Goal: Transaction & Acquisition: Purchase product/service

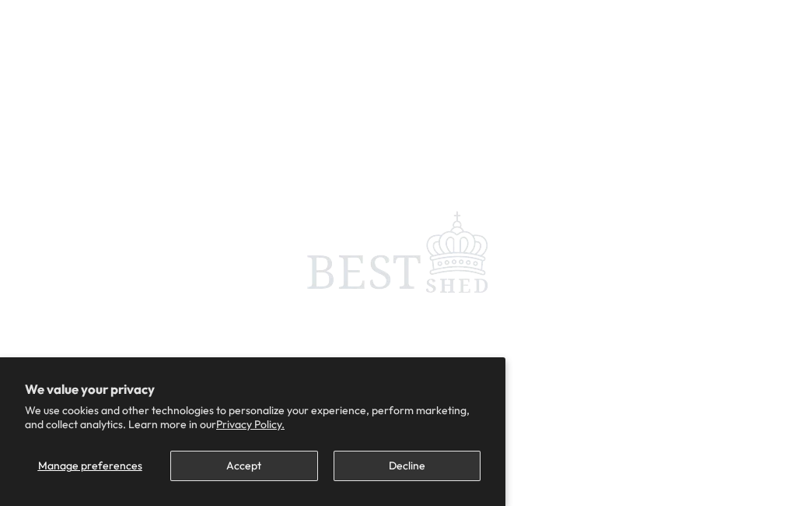
click at [298, 461] on button "Accept" at bounding box center [243, 465] width 147 height 30
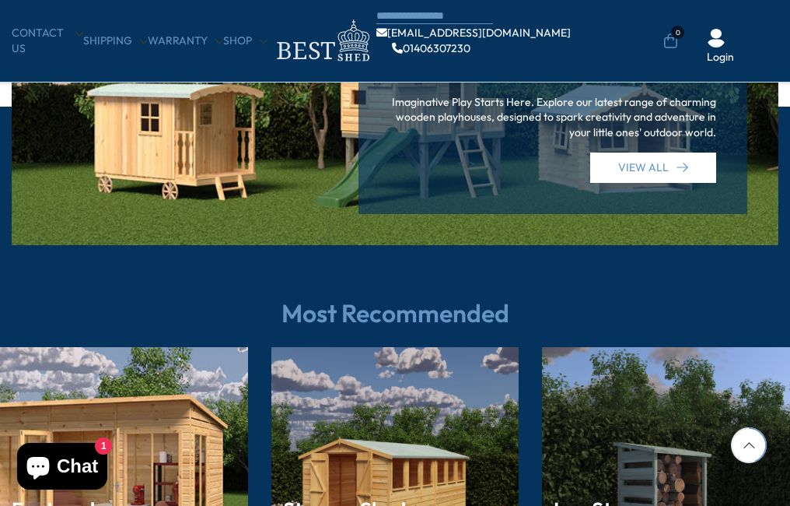
scroll to position [2100, 0]
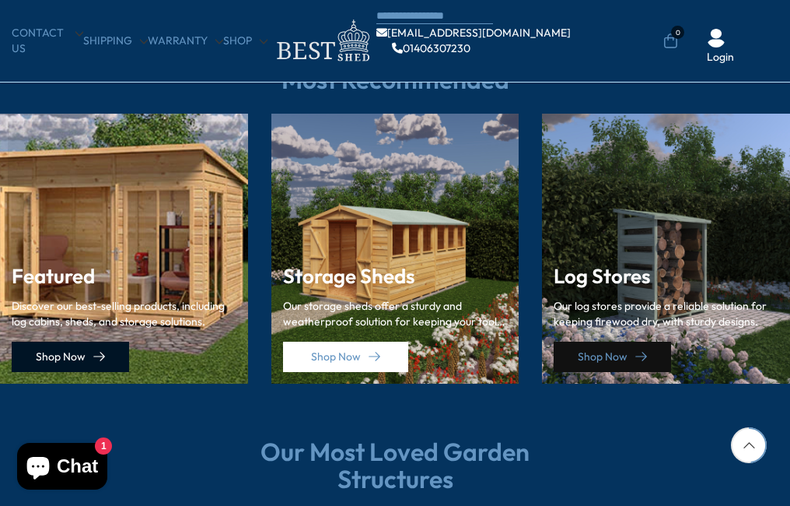
click at [86, 357] on link "Shop Now" at bounding box center [70, 356] width 117 height 30
